Goal: Transaction & Acquisition: Purchase product/service

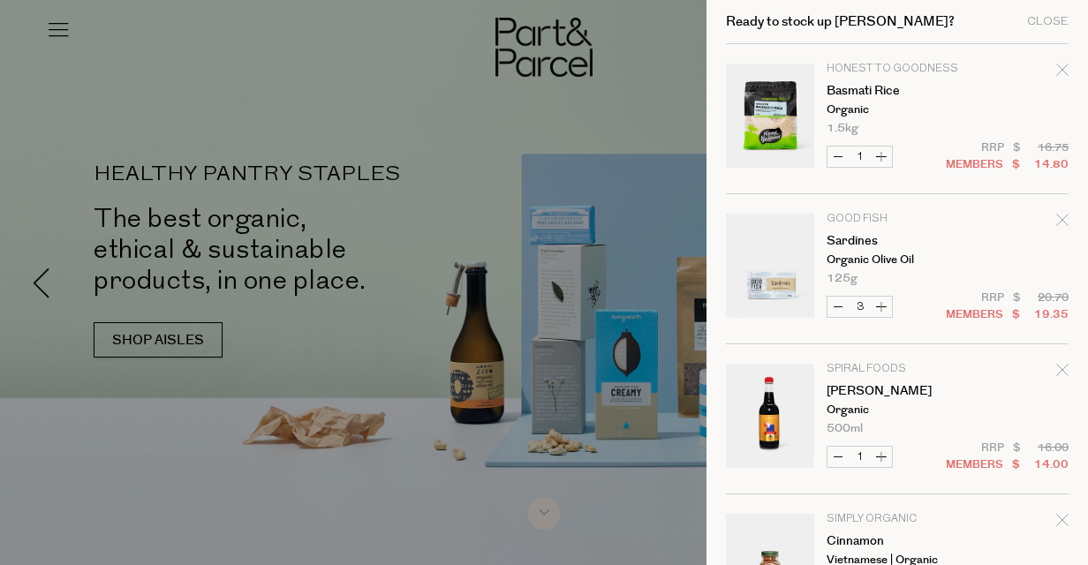
click at [59, 33] on div at bounding box center [544, 282] width 1088 height 565
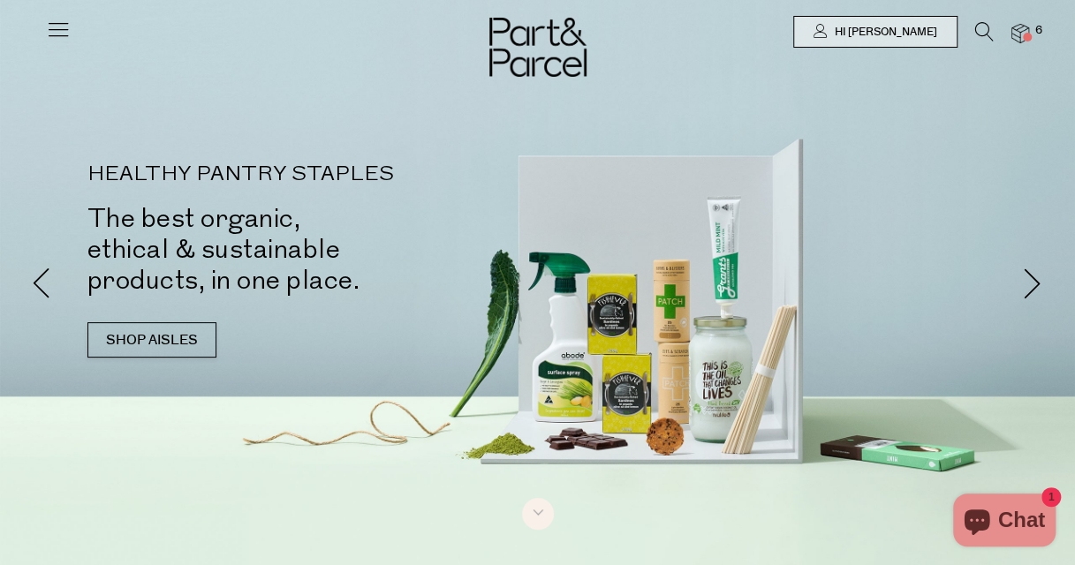
click at [976, 29] on icon at bounding box center [984, 31] width 19 height 19
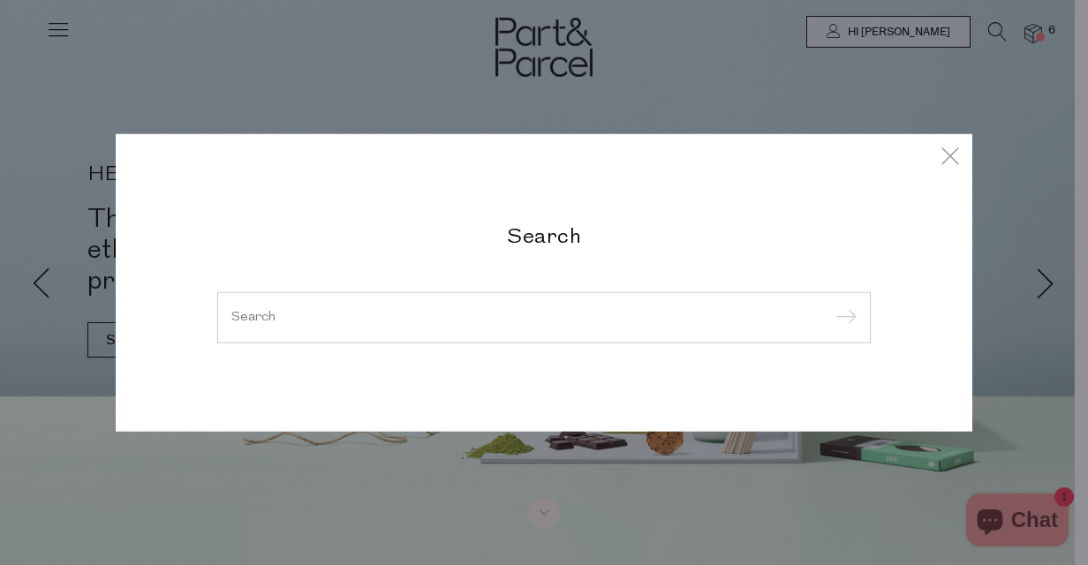
type input "o"
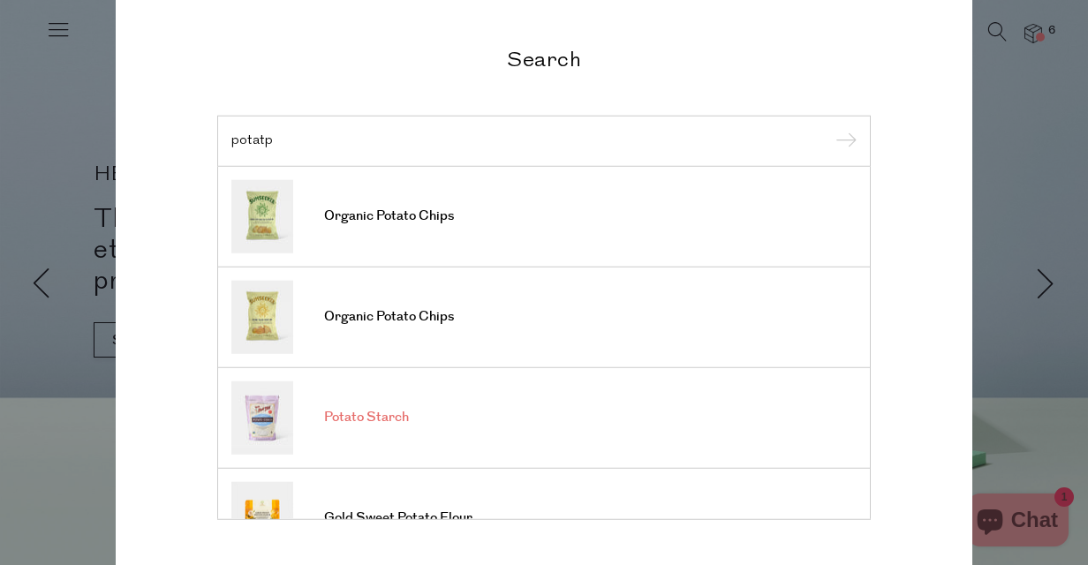
type input "potatp"
click at [347, 423] on span "Potato Starch" at bounding box center [366, 418] width 85 height 18
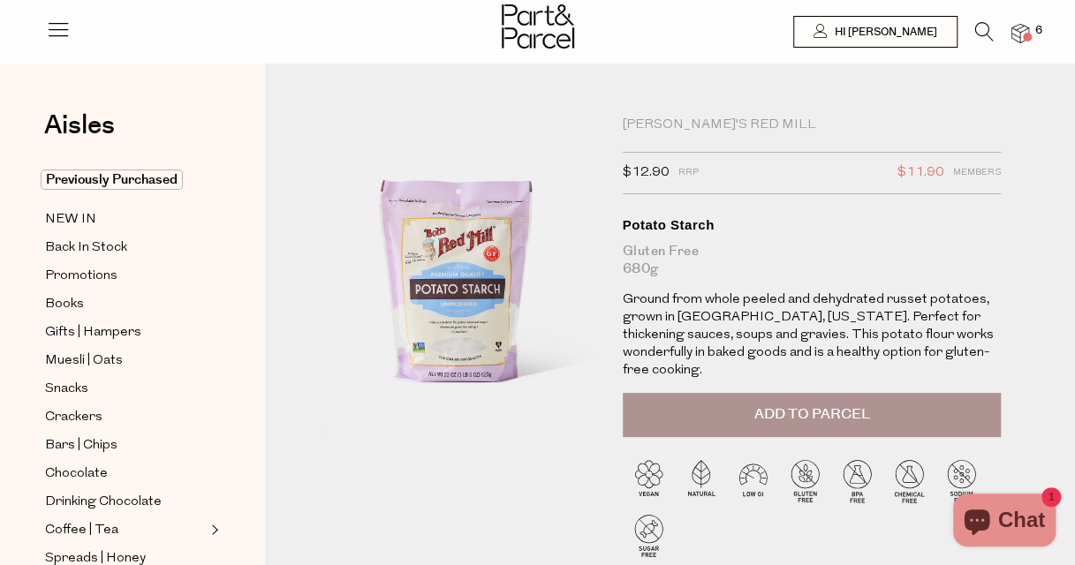
click at [1034, 26] on span "6" at bounding box center [1039, 31] width 16 height 16
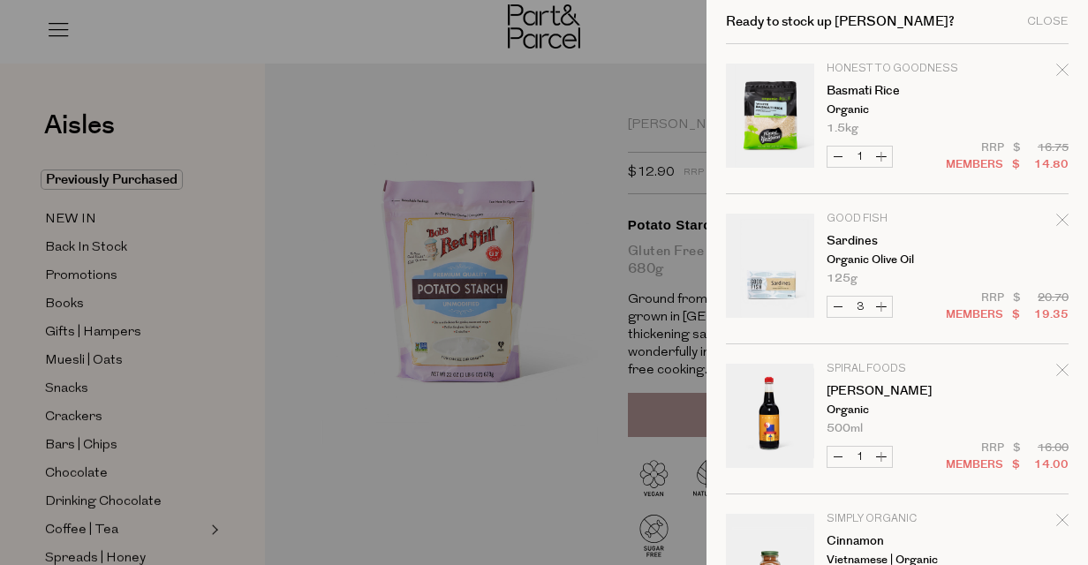
click at [286, 216] on div at bounding box center [544, 282] width 1088 height 565
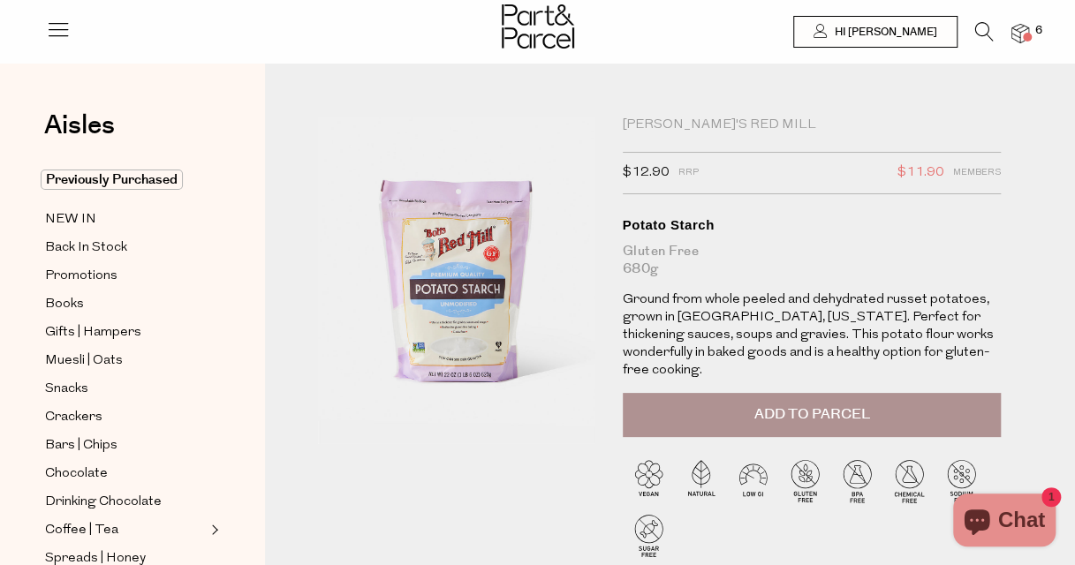
click at [990, 35] on icon at bounding box center [984, 31] width 19 height 19
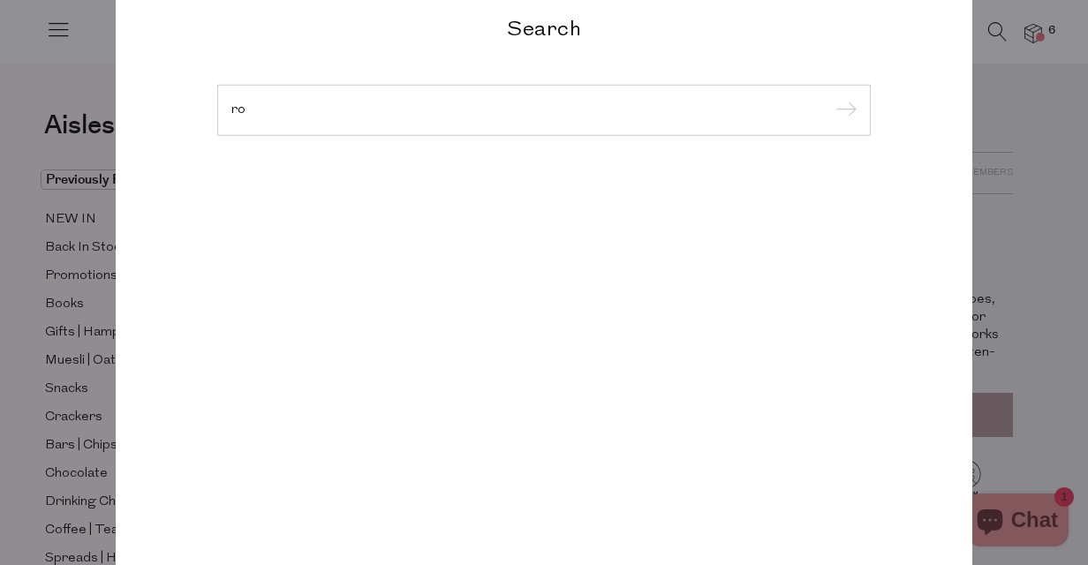
type input "r"
type input "brown rice flour"
click at [830, 98] on input "submit" at bounding box center [843, 111] width 27 height 27
